Goal: Information Seeking & Learning: Learn about a topic

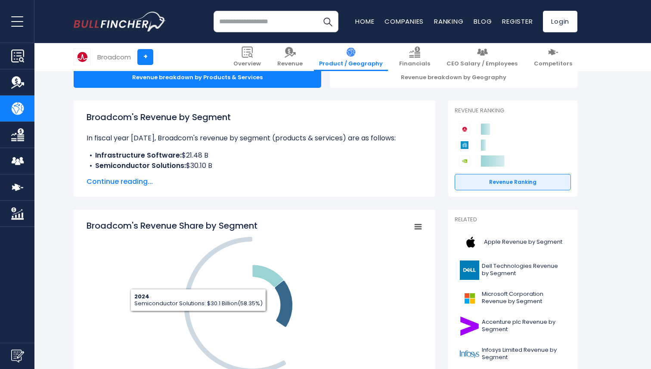
scroll to position [127, 0]
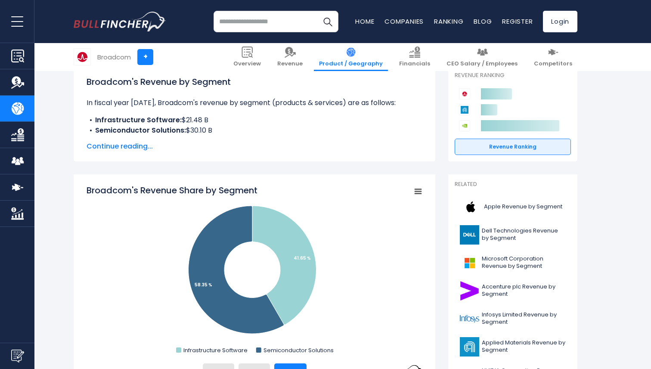
click at [132, 144] on span "Continue reading..." at bounding box center [255, 146] width 336 height 10
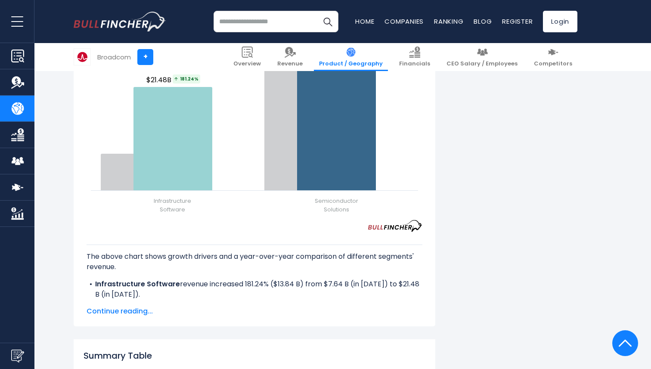
scroll to position [1111, 0]
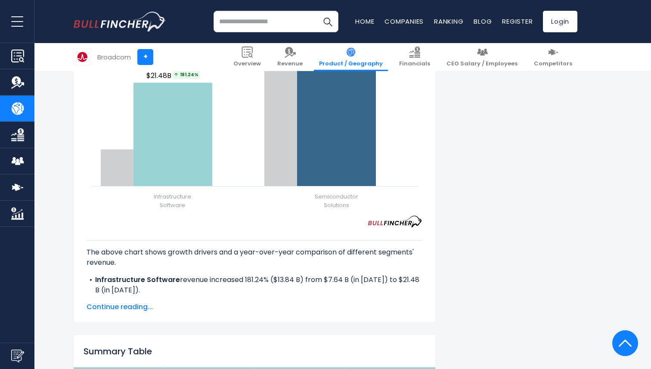
click at [127, 309] on span "Continue reading..." at bounding box center [255, 307] width 336 height 10
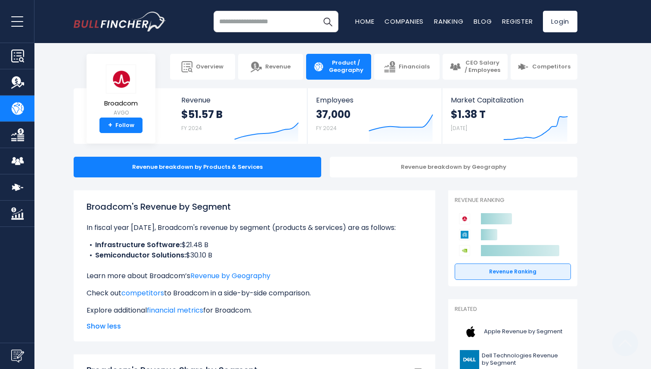
scroll to position [0, 0]
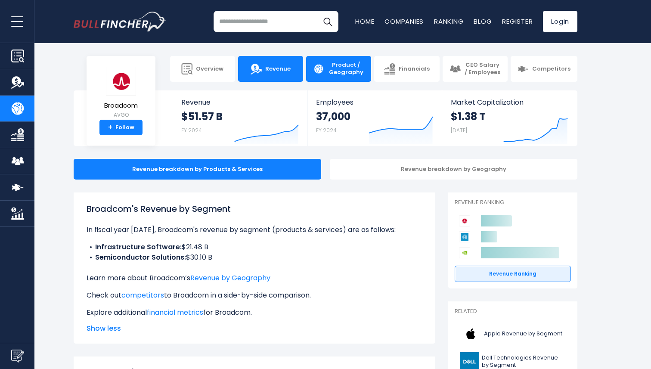
click at [276, 74] on link "Revenue" at bounding box center [270, 69] width 65 height 26
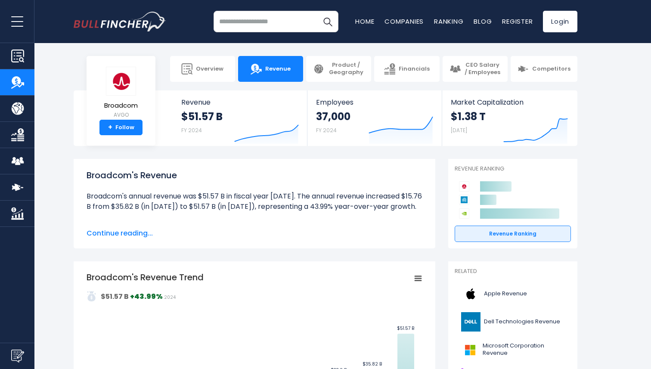
click at [263, 21] on input "search" at bounding box center [276, 22] width 125 height 22
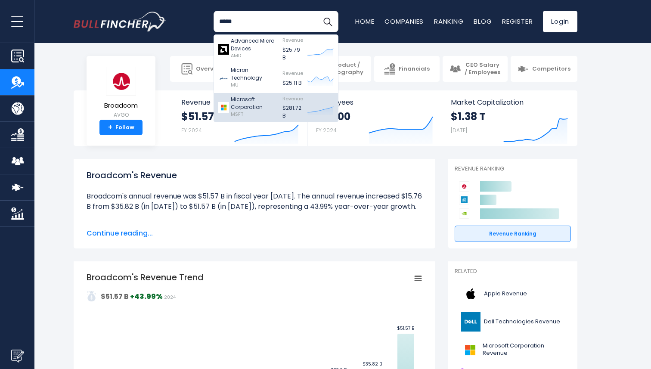
type input "*****"
click at [258, 102] on p "Microsoft Corporation" at bounding box center [254, 104] width 47 height 16
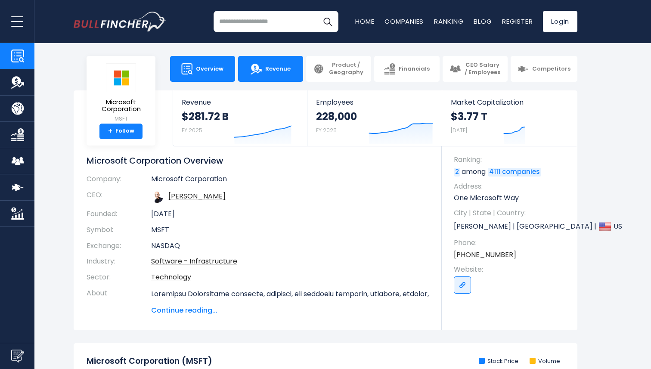
click at [262, 68] on img at bounding box center [256, 68] width 11 height 11
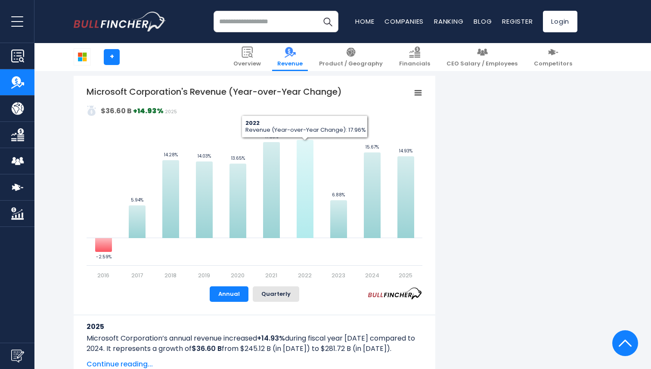
scroll to position [503, 0]
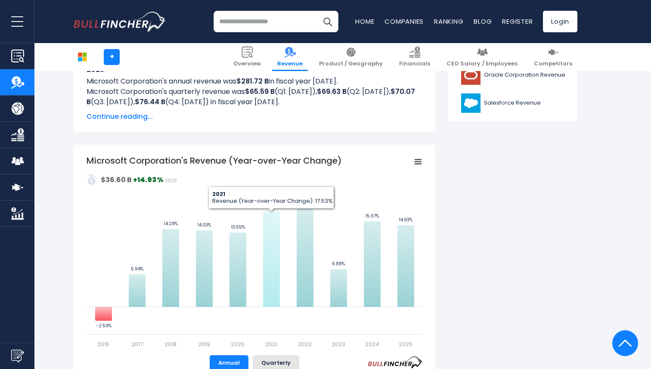
scroll to position [437, 0]
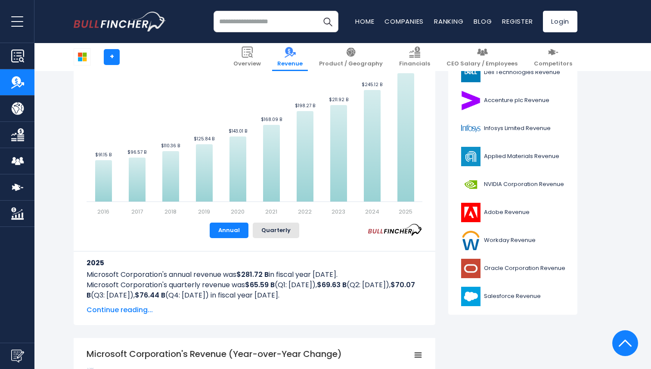
scroll to position [171, 0]
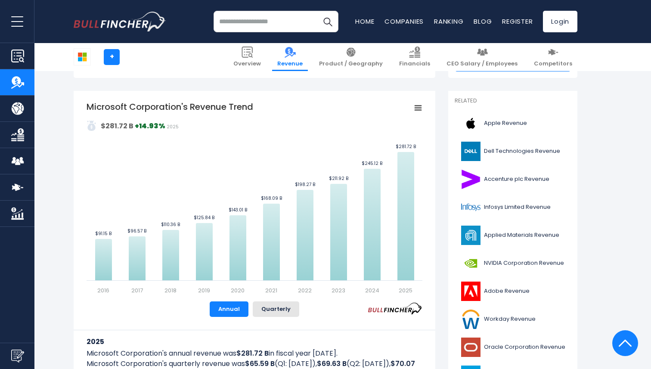
click at [272, 19] on input "search" at bounding box center [276, 22] width 125 height 22
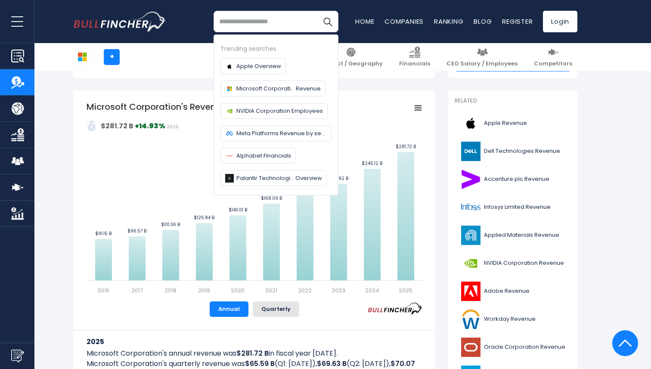
click at [237, 26] on input "search" at bounding box center [276, 22] width 125 height 22
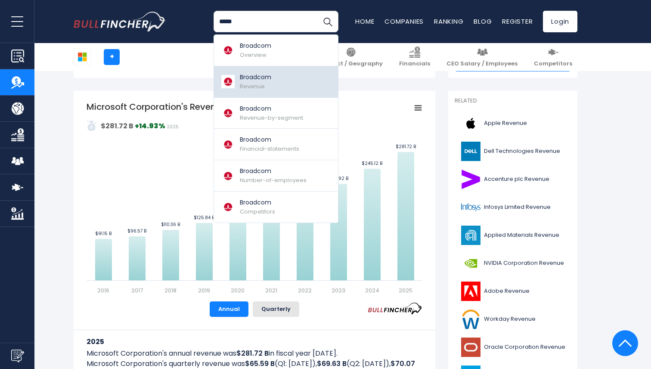
type input "*****"
click at [277, 71] on link "Broadcom Revenue" at bounding box center [276, 81] width 124 height 31
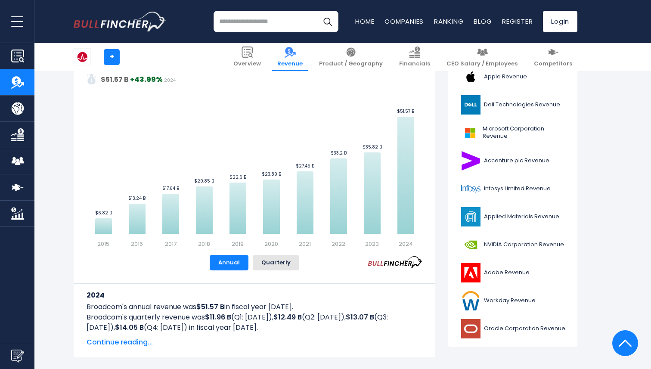
scroll to position [10, 0]
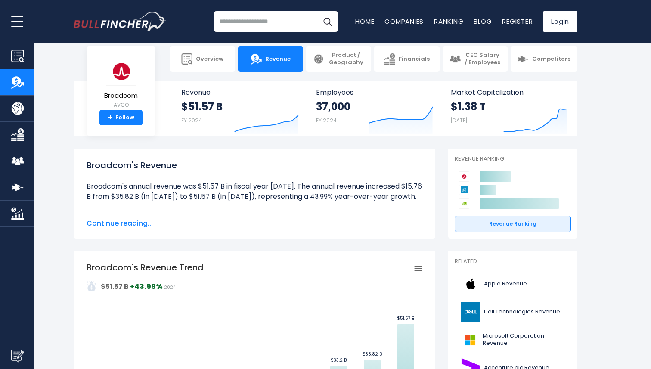
click at [236, 22] on input "search" at bounding box center [276, 22] width 125 height 22
click at [251, 11] on input "******" at bounding box center [276, 22] width 125 height 22
click at [222, 20] on input "******" at bounding box center [276, 22] width 125 height 22
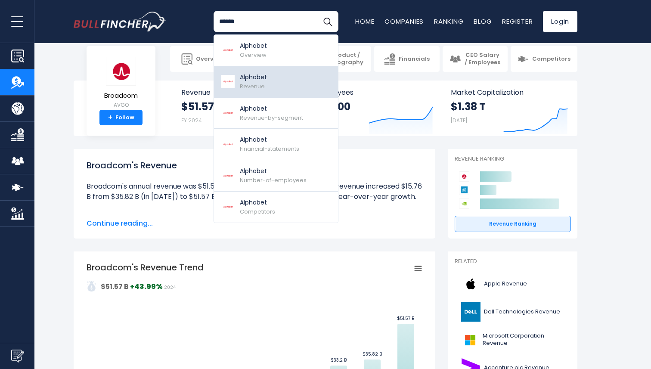
type input "******"
click at [255, 88] on span "Revenue" at bounding box center [252, 86] width 25 height 8
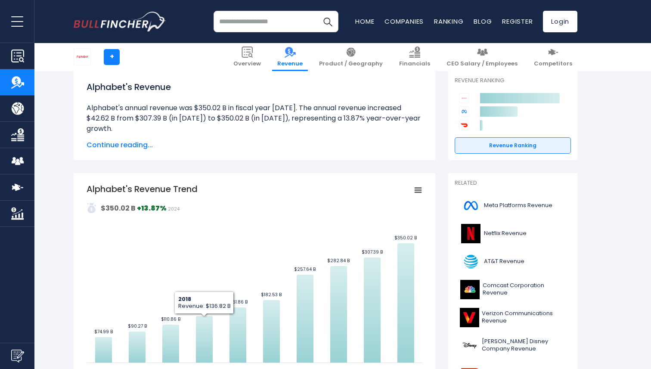
scroll to position [92, 0]
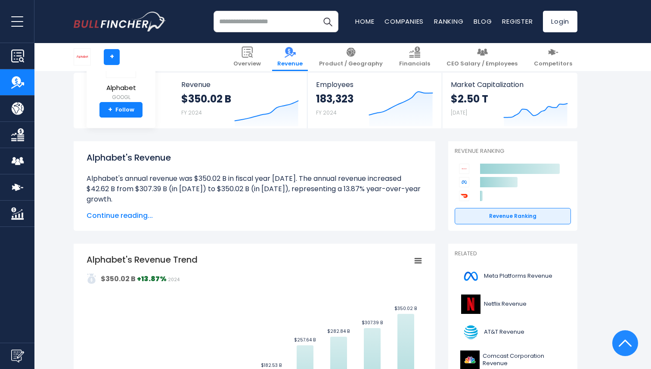
scroll to position [0, 0]
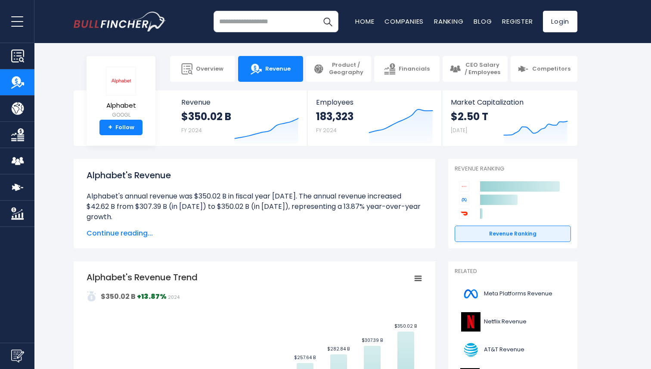
click at [229, 18] on input "search" at bounding box center [276, 22] width 125 height 22
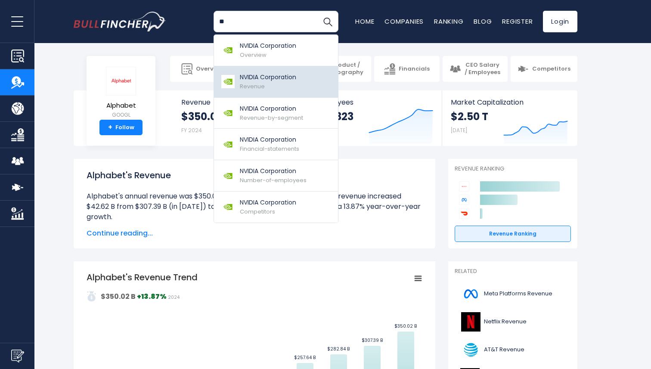
type input "**"
click at [267, 88] on div "NVIDIA Corporation Revenue" at bounding box center [268, 82] width 56 height 18
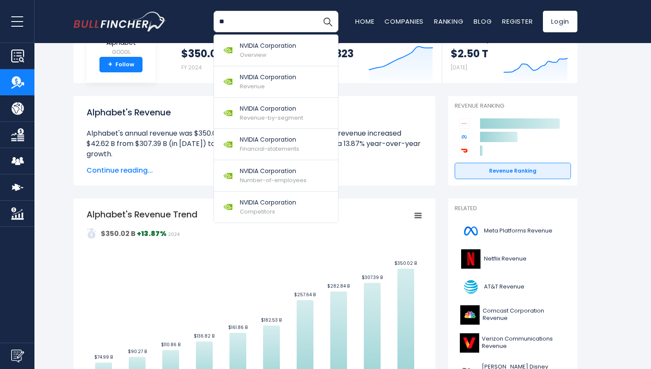
scroll to position [76, 0]
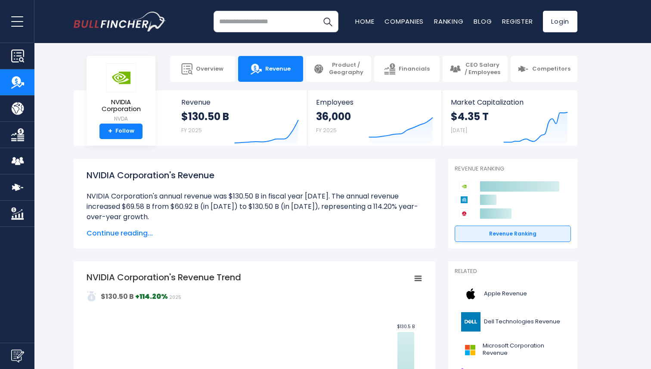
click at [252, 22] on input "search" at bounding box center [276, 22] width 125 height 22
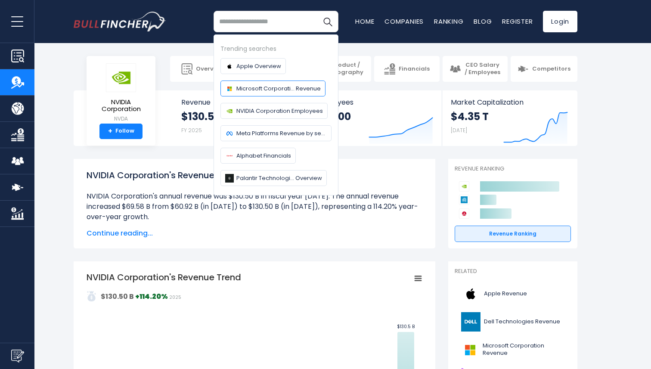
click at [263, 93] on span "Microsoft Corporati... Revenue" at bounding box center [278, 88] width 84 height 9
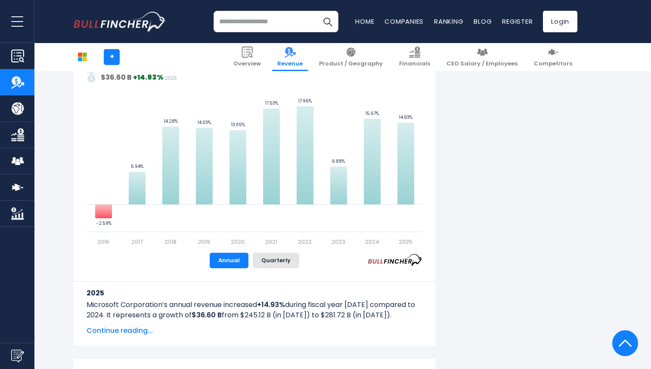
scroll to position [547, 0]
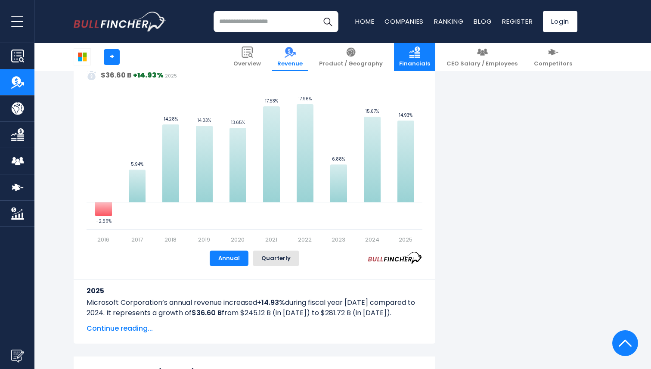
click at [424, 59] on link "Financials" at bounding box center [414, 57] width 41 height 28
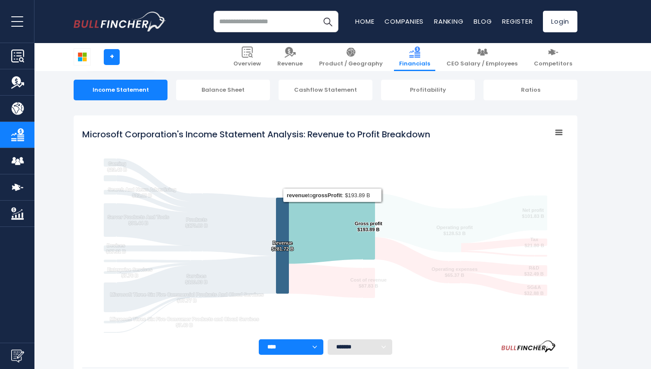
scroll to position [81, 0]
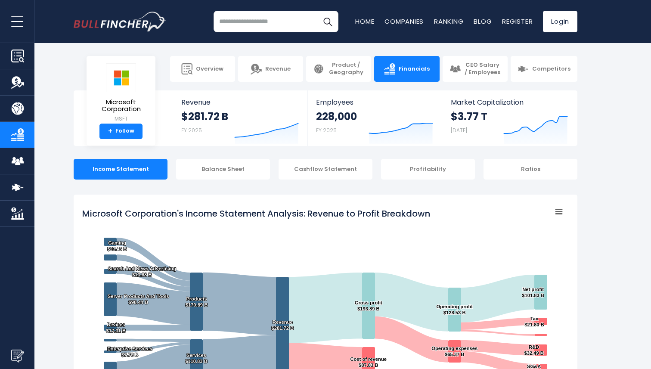
click at [235, 25] on input "search" at bounding box center [276, 22] width 125 height 22
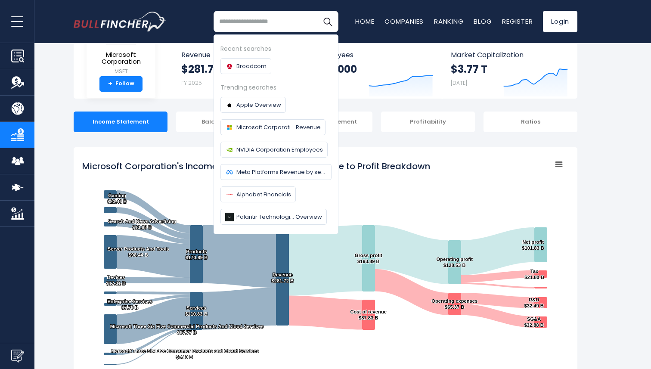
scroll to position [48, 0]
click at [250, 66] on span "Broadcom" at bounding box center [251, 66] width 30 height 9
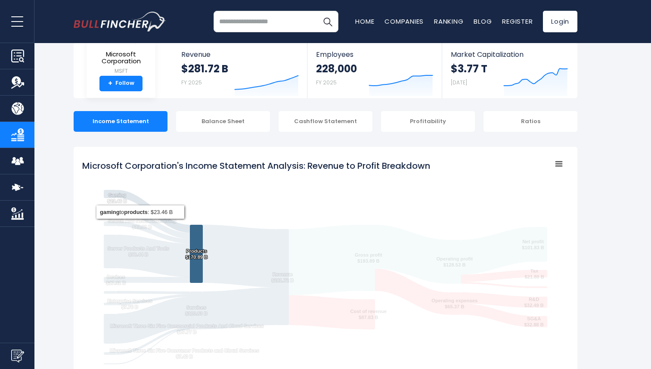
scroll to position [0, 0]
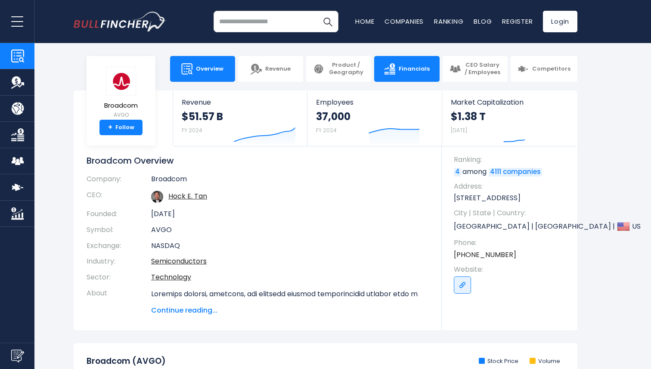
click at [408, 75] on link "Financials" at bounding box center [406, 69] width 65 height 26
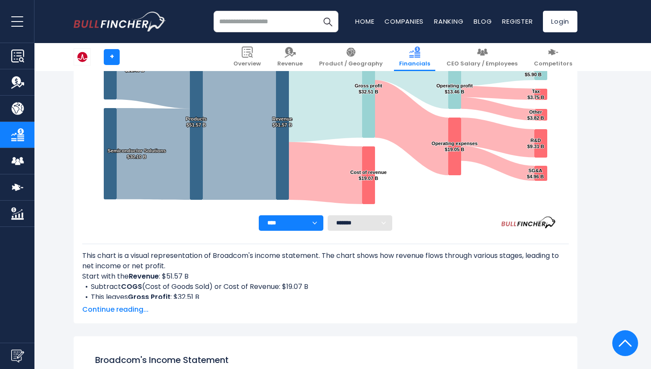
scroll to position [209, 0]
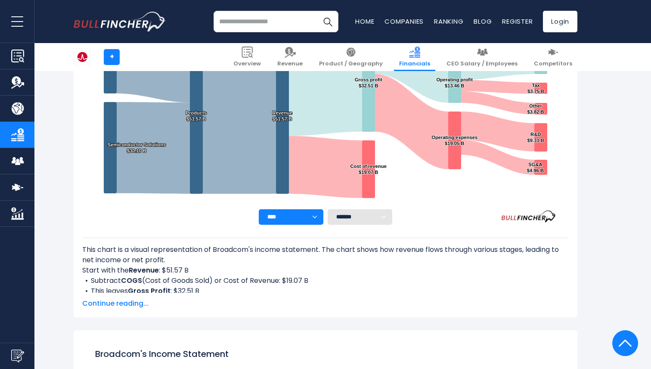
click at [120, 304] on span "Continue reading..." at bounding box center [325, 303] width 487 height 10
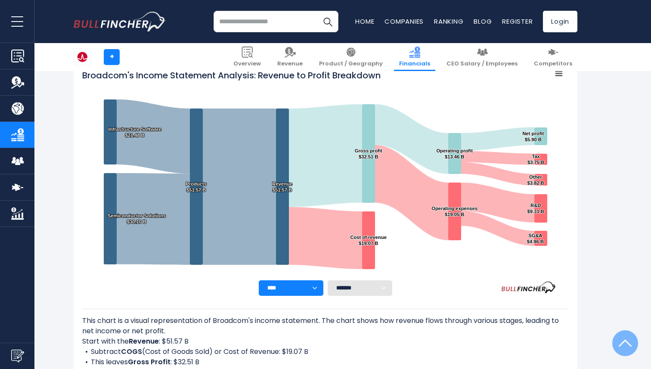
scroll to position [142, 0]
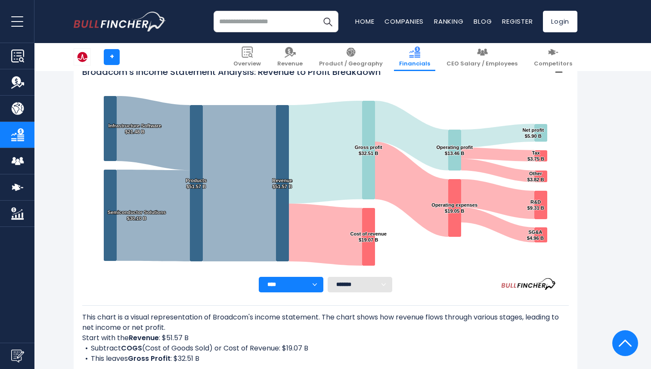
click at [384, 282] on select "******* ** ** ** **" at bounding box center [360, 285] width 65 height 16
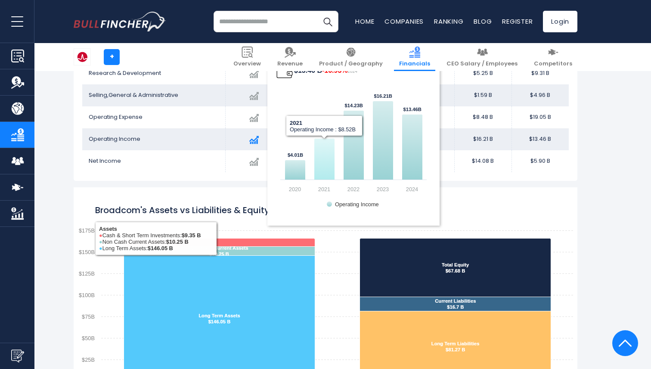
scroll to position [819, 0]
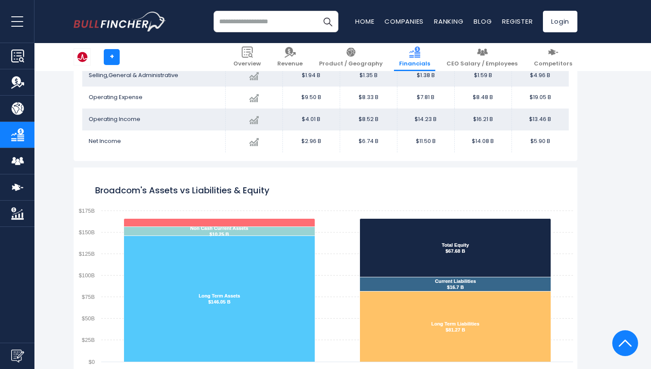
click at [282, 24] on input "search" at bounding box center [276, 22] width 125 height 22
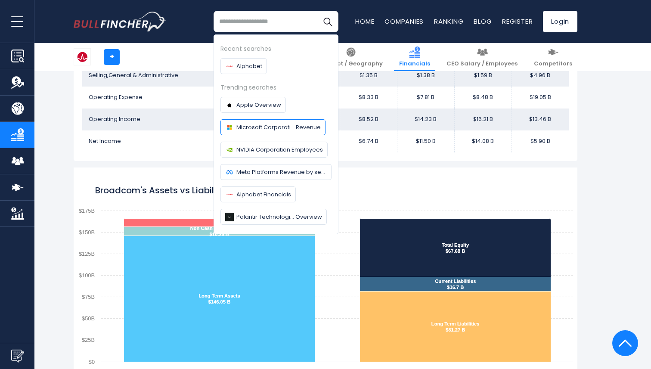
click at [298, 122] on link "Microsoft Corporati... Revenue" at bounding box center [272, 127] width 105 height 16
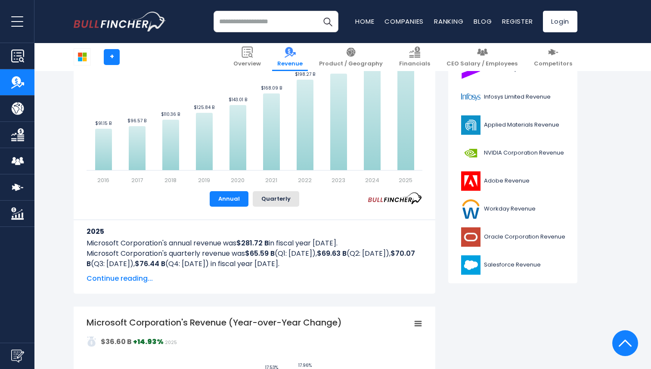
scroll to position [152, 0]
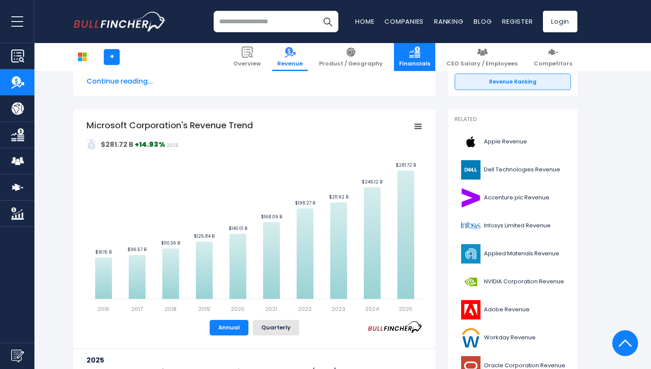
click at [430, 62] on span "Financials" at bounding box center [414, 63] width 31 height 7
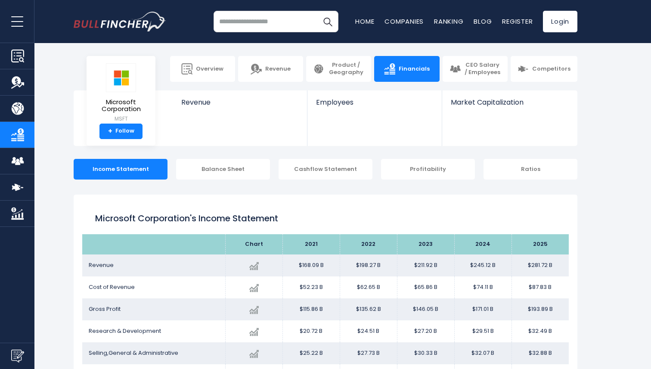
scroll to position [71, 0]
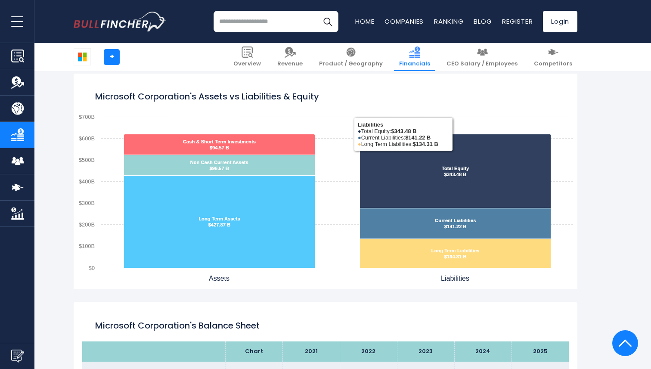
scroll to position [712, 0]
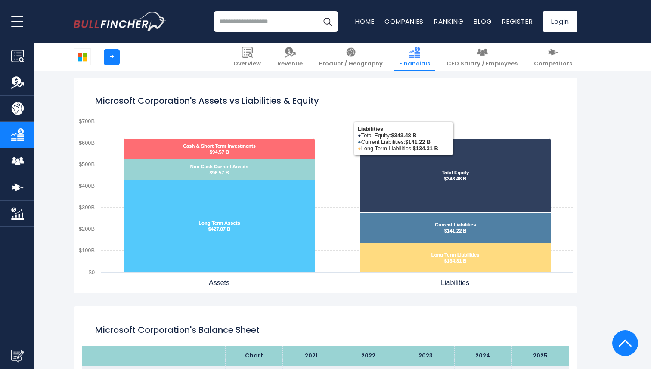
drag, startPoint x: 0, startPoint y: 0, endPoint x: 472, endPoint y: 195, distance: 511.2
click at [472, 195] on icon "Microsoft Corporation's Assets vs Liabilities & Equity" at bounding box center [455, 176] width 191 height 74
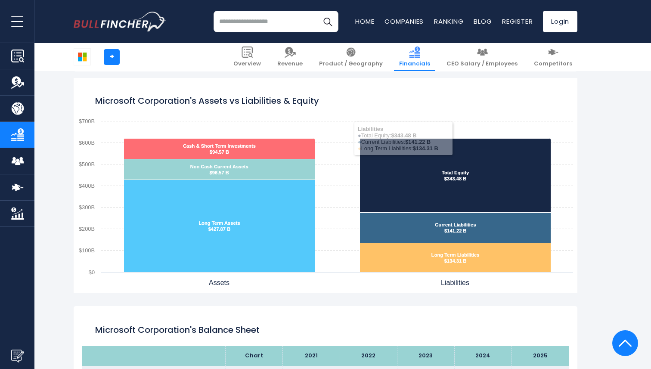
click at [254, 22] on input "search" at bounding box center [276, 22] width 125 height 22
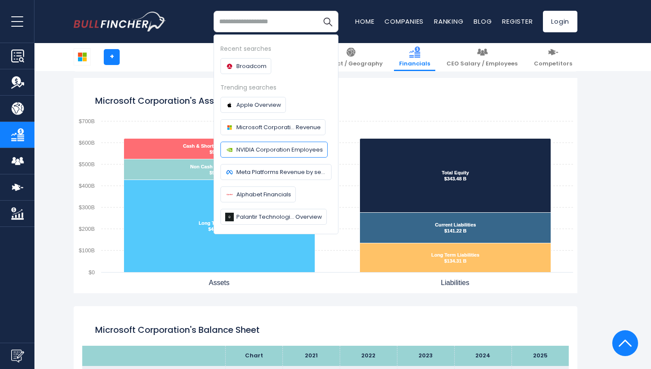
click at [250, 154] on link "NVIDIA Corporation Employees" at bounding box center [273, 150] width 107 height 16
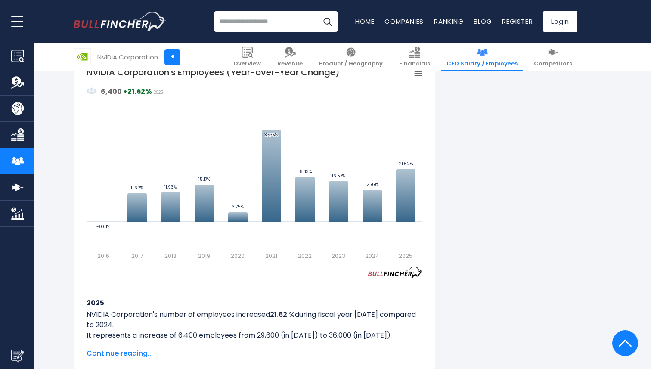
scroll to position [465, 0]
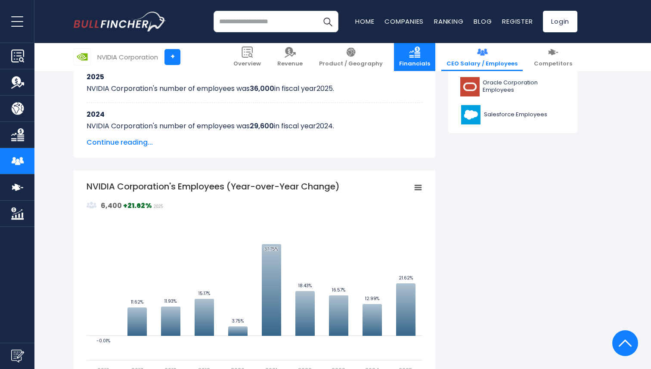
click at [424, 55] on link "Financials" at bounding box center [414, 57] width 41 height 28
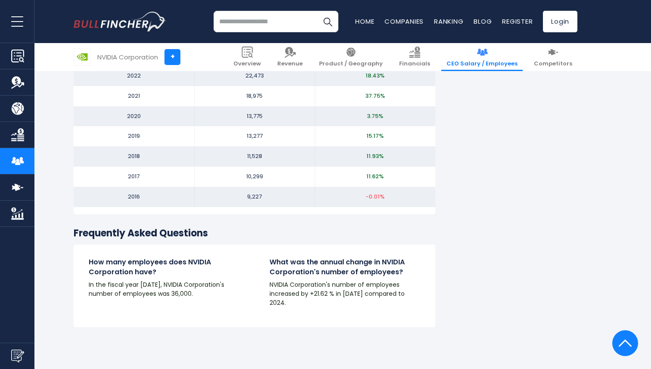
scroll to position [952, 0]
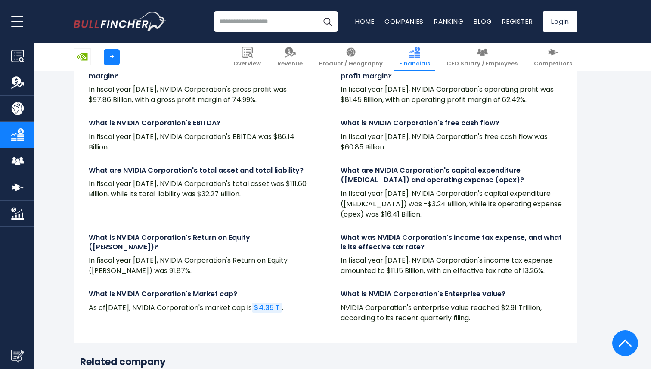
scroll to position [2067, 0]
click at [497, 54] on link "CEO Salary / Employees" at bounding box center [481, 57] width 81 height 28
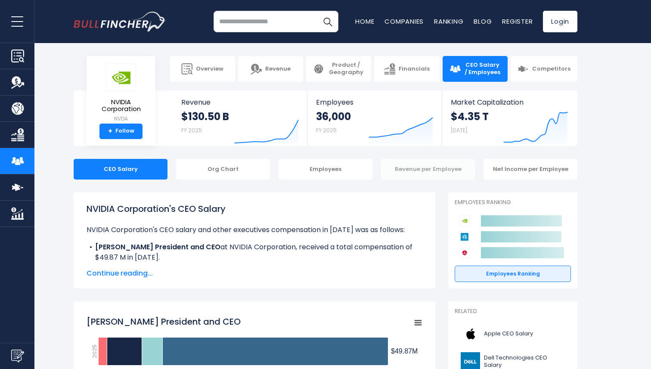
click at [422, 166] on div "Revenue per Employee" at bounding box center [428, 169] width 94 height 21
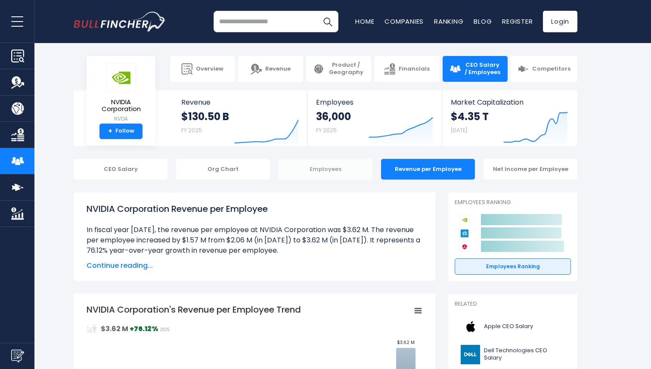
click at [318, 170] on div "Employees" at bounding box center [326, 169] width 94 height 21
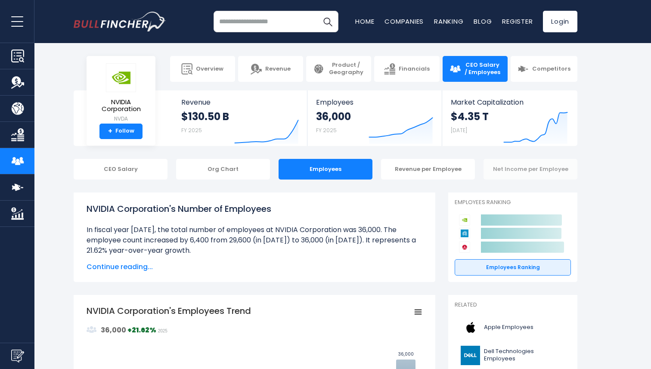
click at [505, 162] on div "Net Income per Employee" at bounding box center [531, 169] width 94 height 21
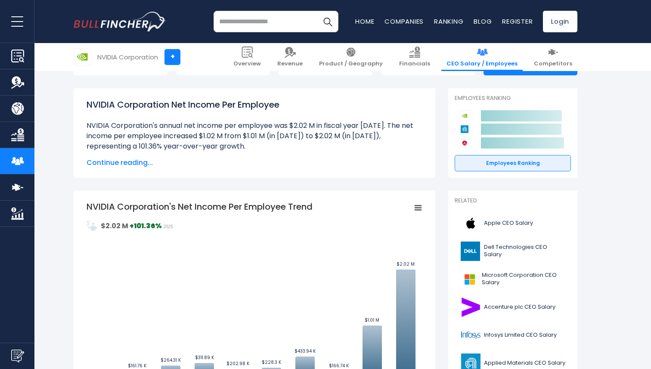
scroll to position [113, 0]
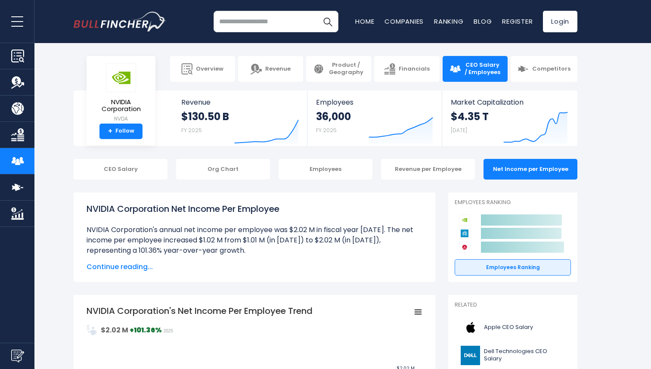
click at [245, 22] on input "search" at bounding box center [276, 22] width 125 height 22
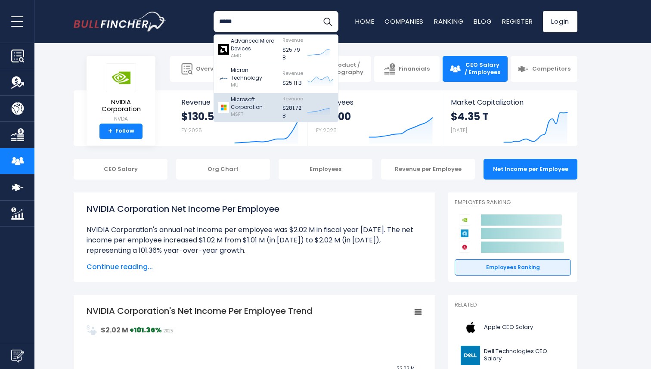
type input "*****"
click at [247, 106] on p "Microsoft Corporation" at bounding box center [254, 104] width 47 height 16
click at [262, 107] on p "Microsoft Corporation" at bounding box center [254, 104] width 47 height 16
click at [276, 100] on p "Microsoft Corporation" at bounding box center [254, 104] width 47 height 16
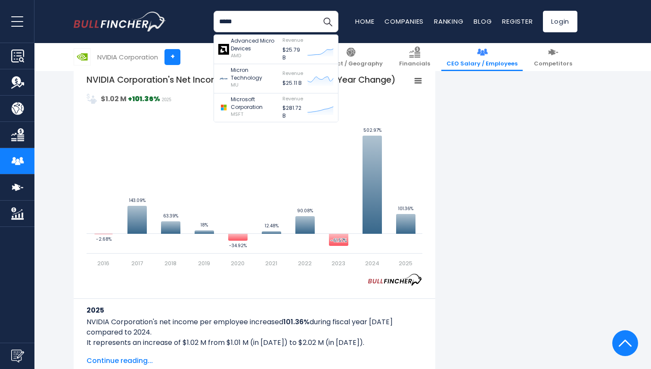
scroll to position [583, 0]
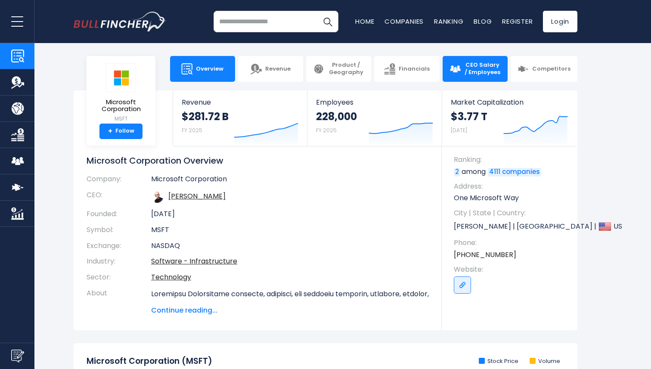
click at [470, 66] on span "CEO Salary / Employees" at bounding box center [482, 69] width 37 height 15
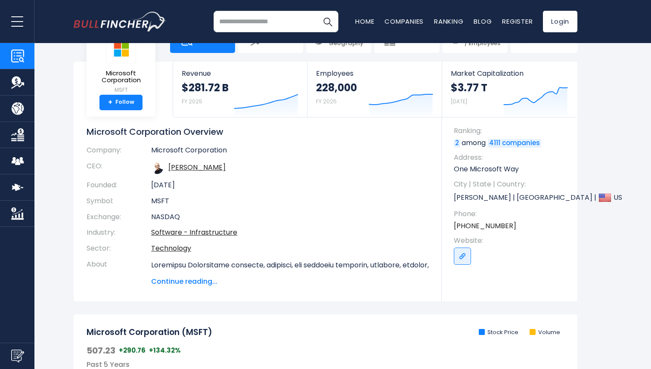
scroll to position [22, 0]
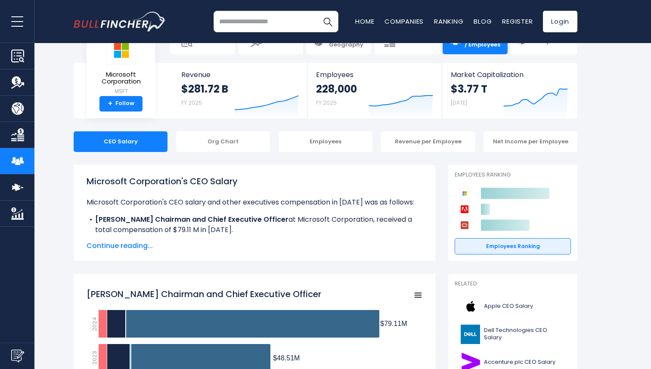
scroll to position [18, 0]
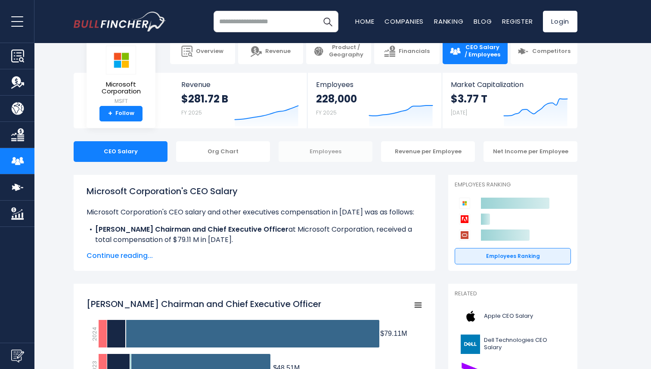
click at [320, 152] on div "Employees" at bounding box center [326, 151] width 94 height 21
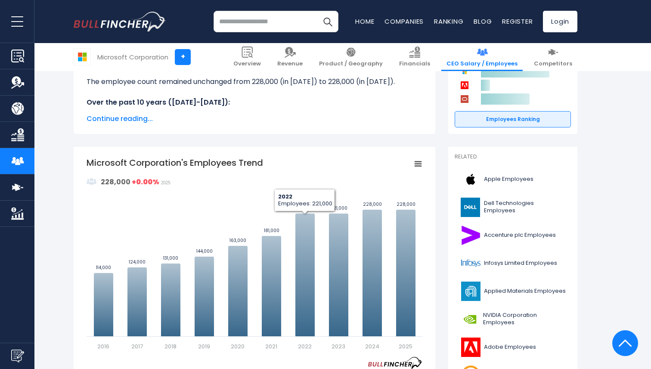
scroll to position [149, 0]
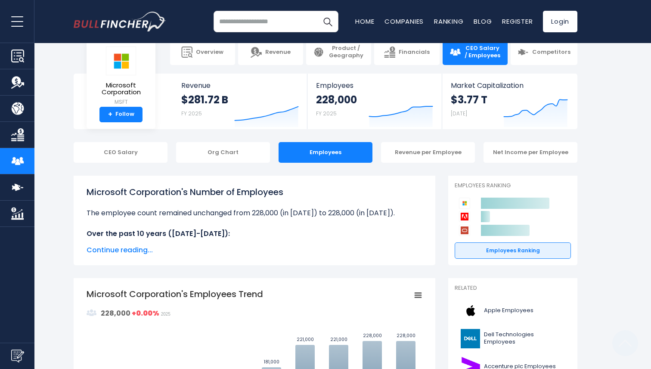
scroll to position [0, 0]
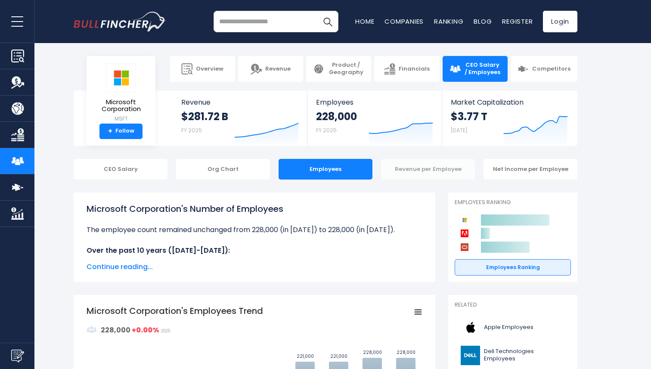
click at [445, 171] on div "Revenue per Employee" at bounding box center [428, 169] width 94 height 21
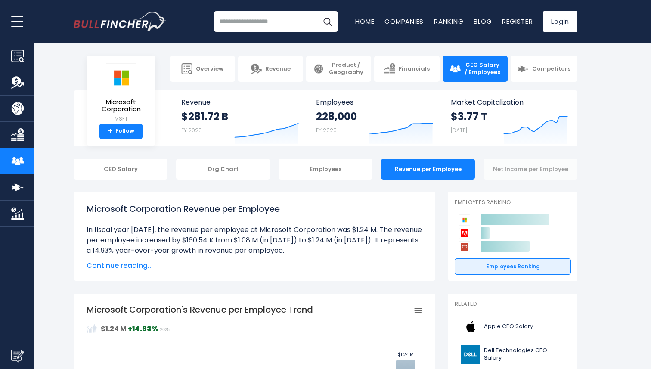
click at [529, 172] on div "Net Income per Employee" at bounding box center [531, 169] width 94 height 21
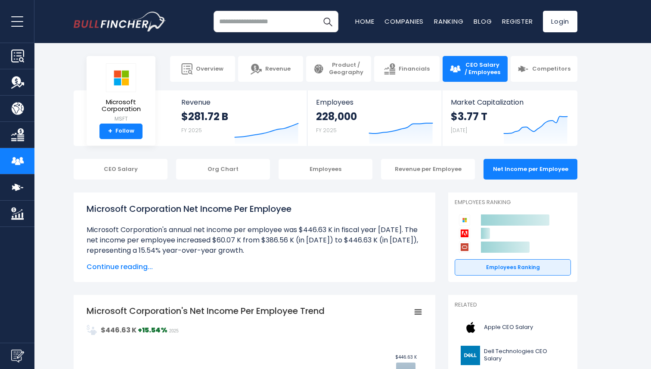
click at [233, 19] on input "search" at bounding box center [276, 22] width 125 height 22
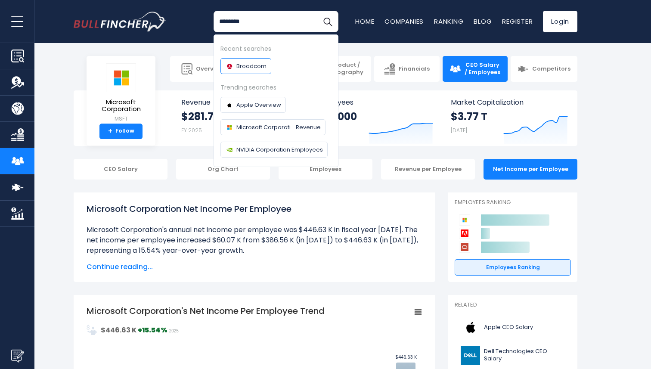
type input "********"
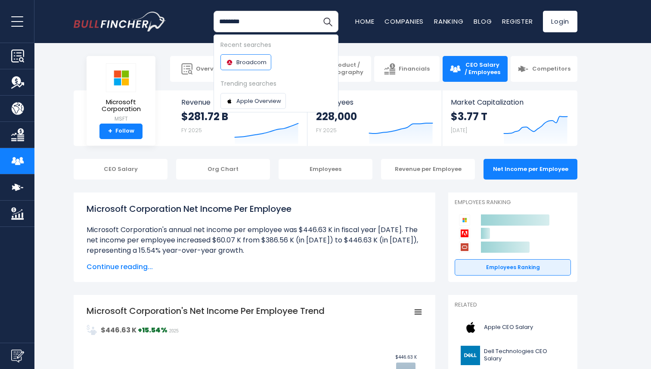
click at [246, 65] on body "Overview Revenue Product / Geography" at bounding box center [325, 184] width 651 height 369
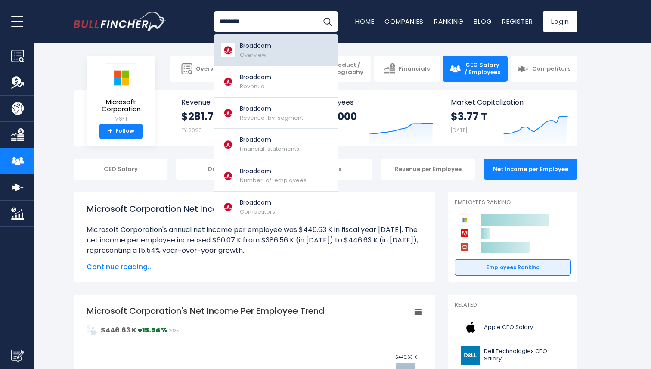
click at [255, 56] on span "Overview" at bounding box center [253, 55] width 27 height 8
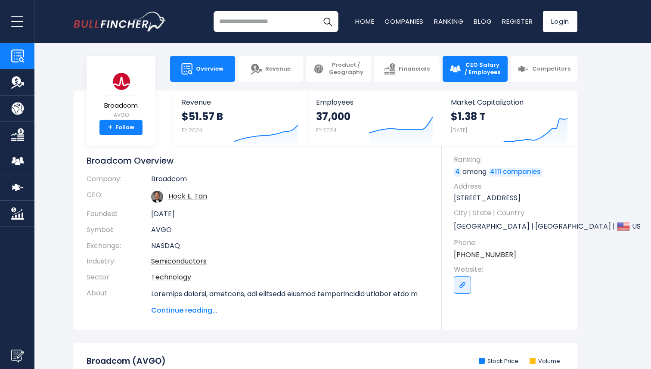
click at [479, 71] on span "CEO Salary / Employees" at bounding box center [482, 69] width 37 height 15
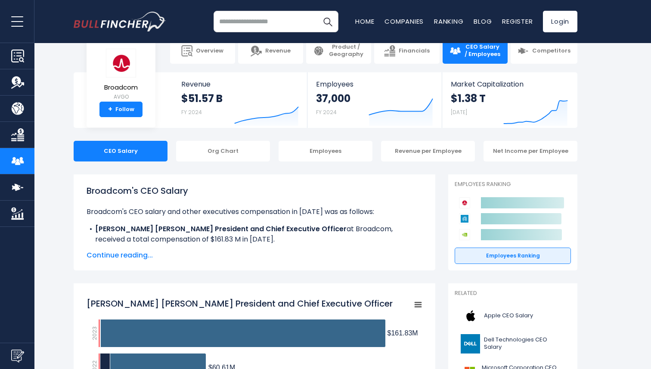
scroll to position [25, 0]
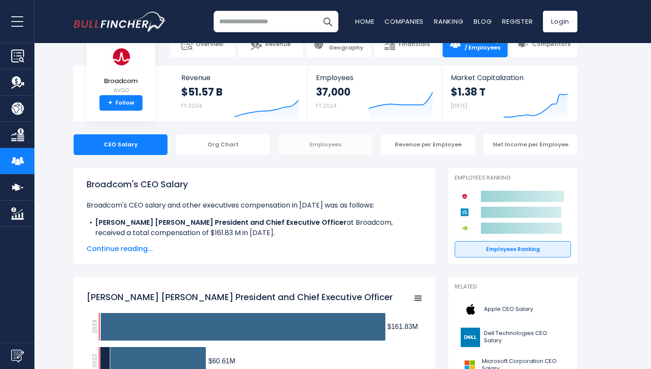
click at [341, 142] on div "Employees" at bounding box center [326, 144] width 94 height 21
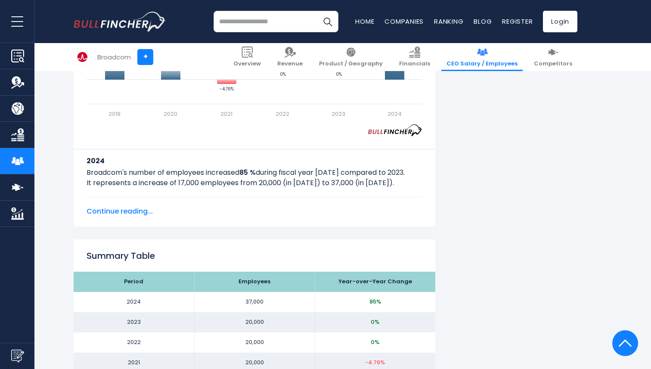
scroll to position [737, 0]
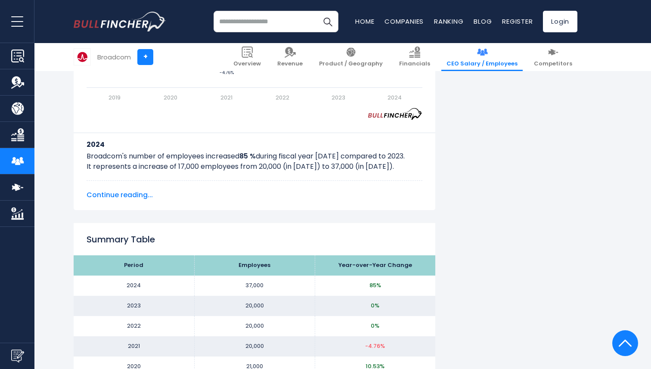
click at [121, 194] on span "Continue reading..." at bounding box center [255, 195] width 336 height 10
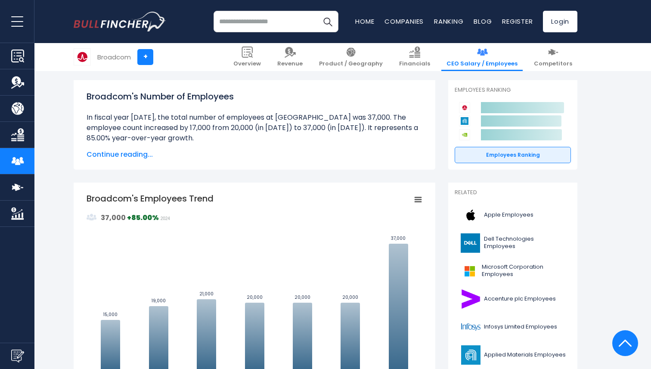
scroll to position [0, 0]
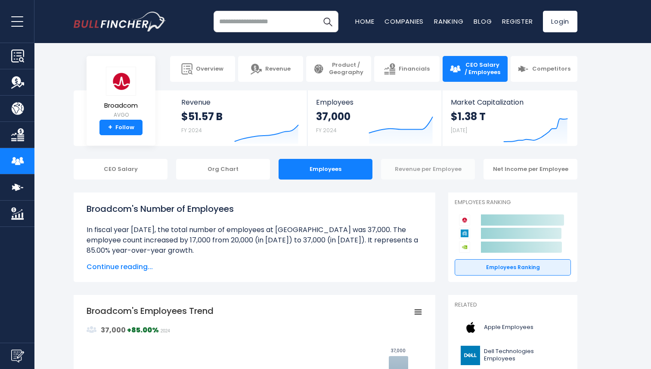
click at [437, 168] on div "Revenue per Employee" at bounding box center [428, 169] width 94 height 21
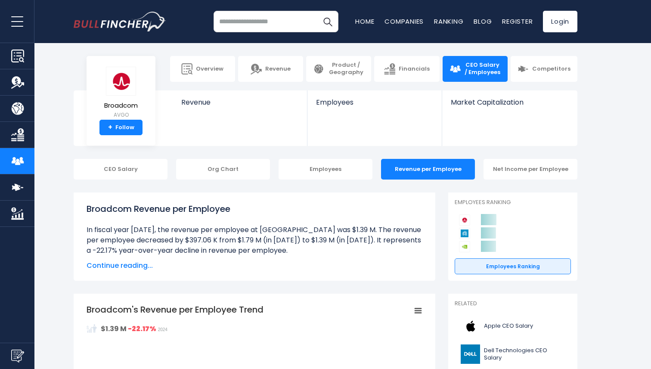
click at [391, 172] on div "Revenue per Employee" at bounding box center [428, 169] width 94 height 21
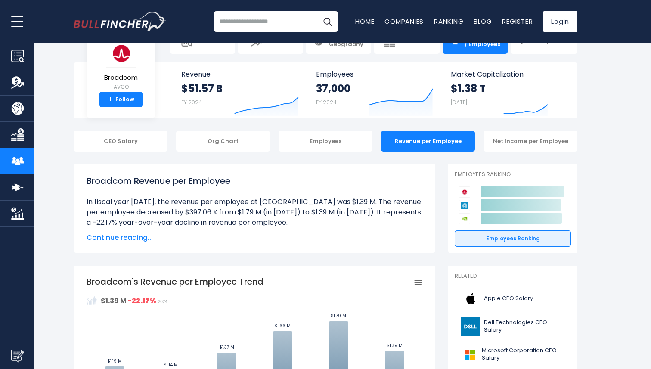
scroll to position [60, 0]
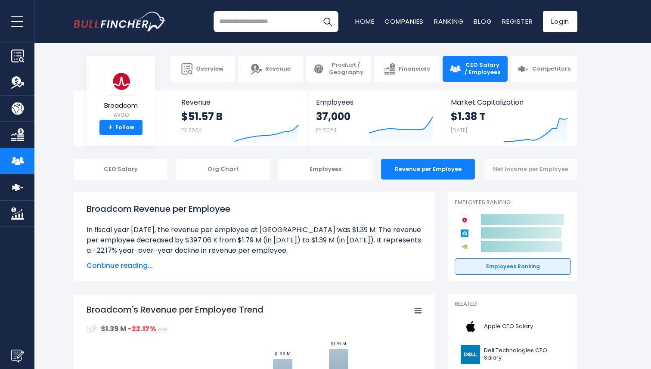
click at [514, 167] on div "Net Income per Employee" at bounding box center [531, 169] width 94 height 21
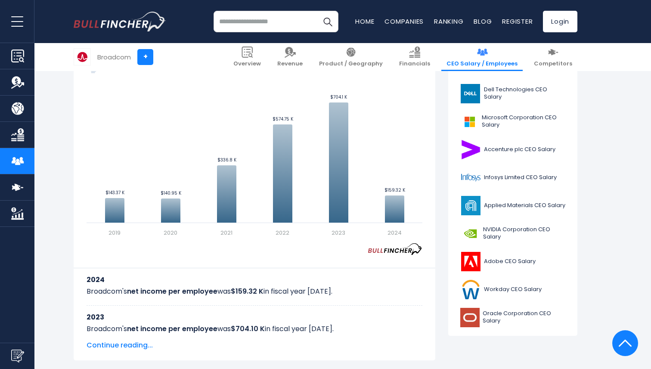
scroll to position [263, 0]
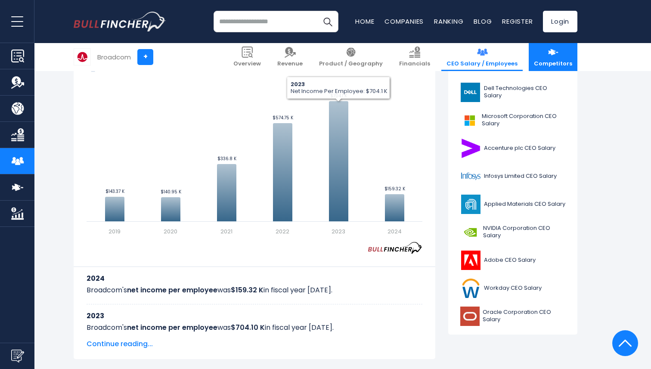
click at [549, 54] on link "Competitors" at bounding box center [553, 57] width 49 height 28
